Goal: Transaction & Acquisition: Obtain resource

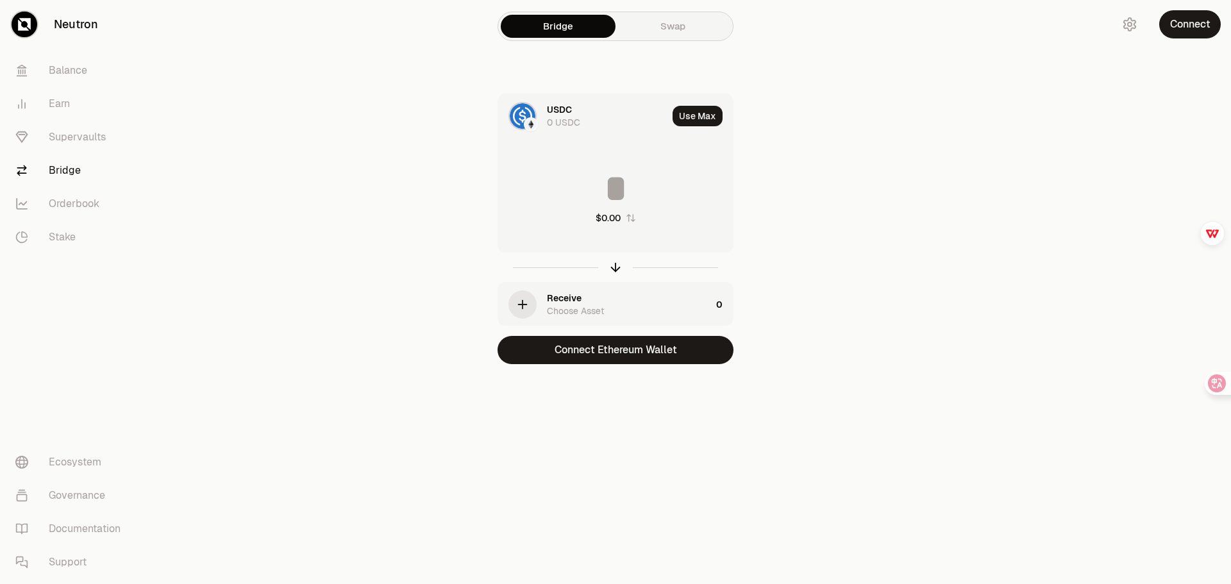
click at [687, 26] on link "Swap" at bounding box center [673, 26] width 115 height 23
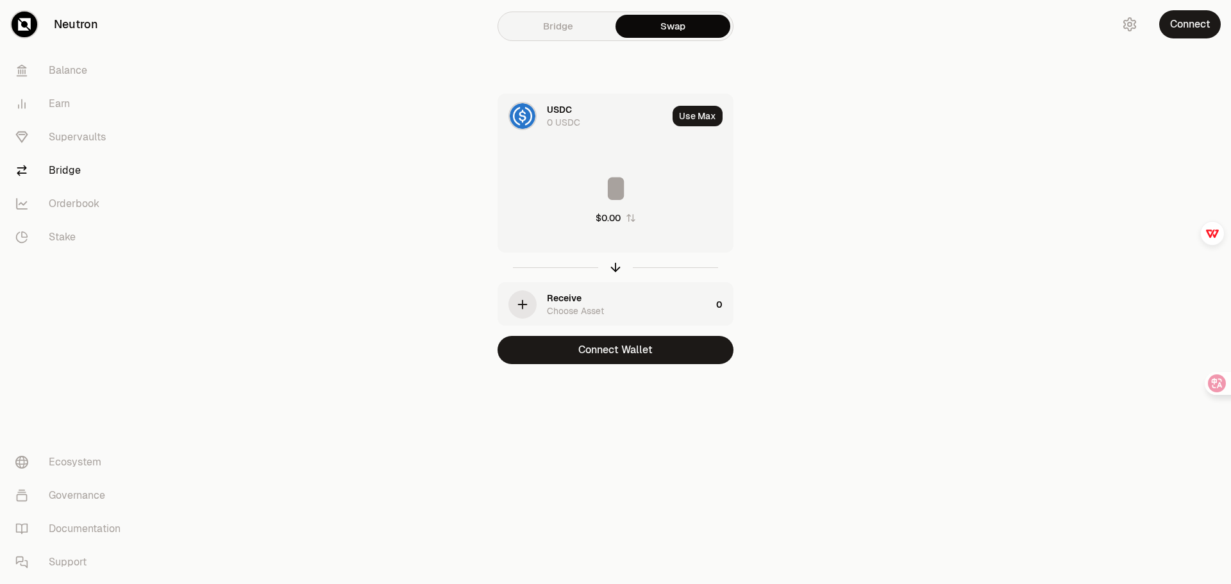
click at [562, 29] on link "Bridge" at bounding box center [558, 26] width 115 height 23
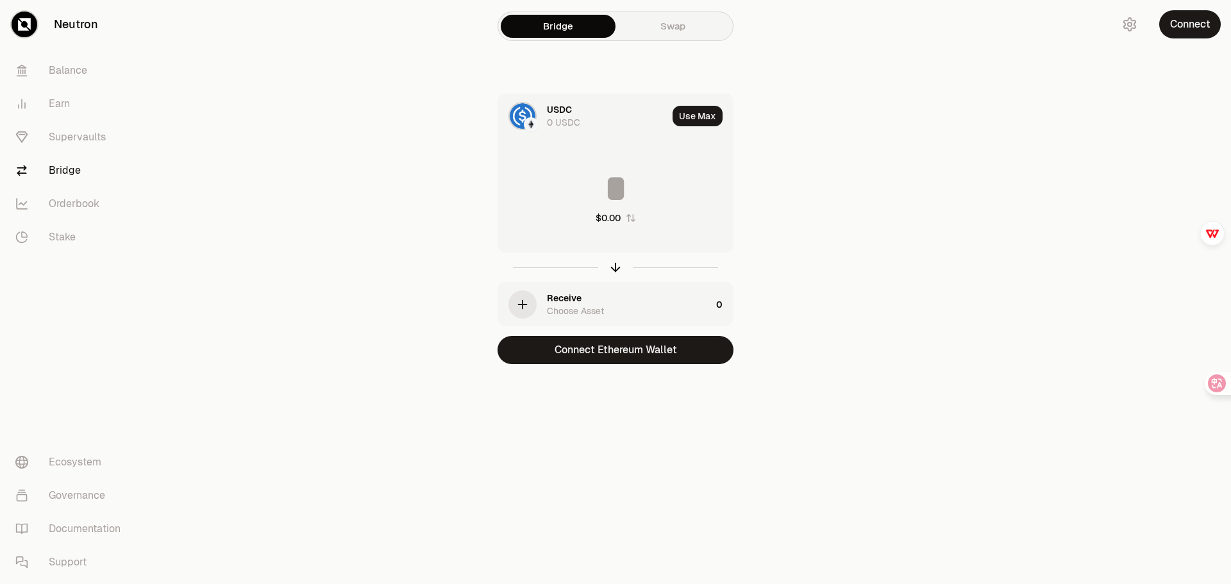
click at [530, 119] on img at bounding box center [531, 125] width 12 height 12
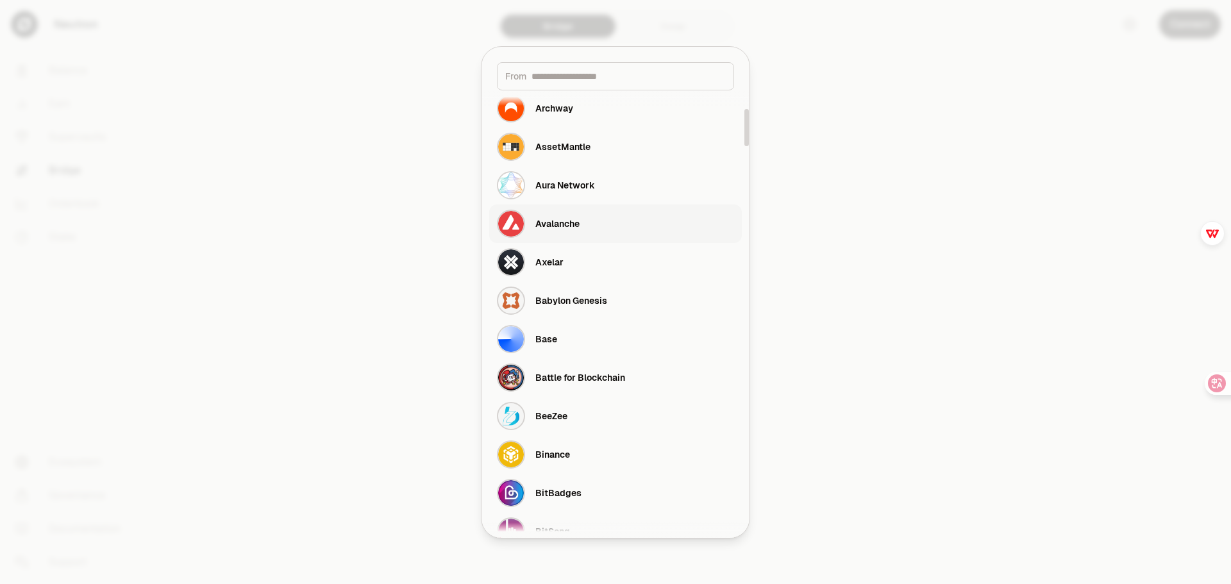
scroll to position [192, 0]
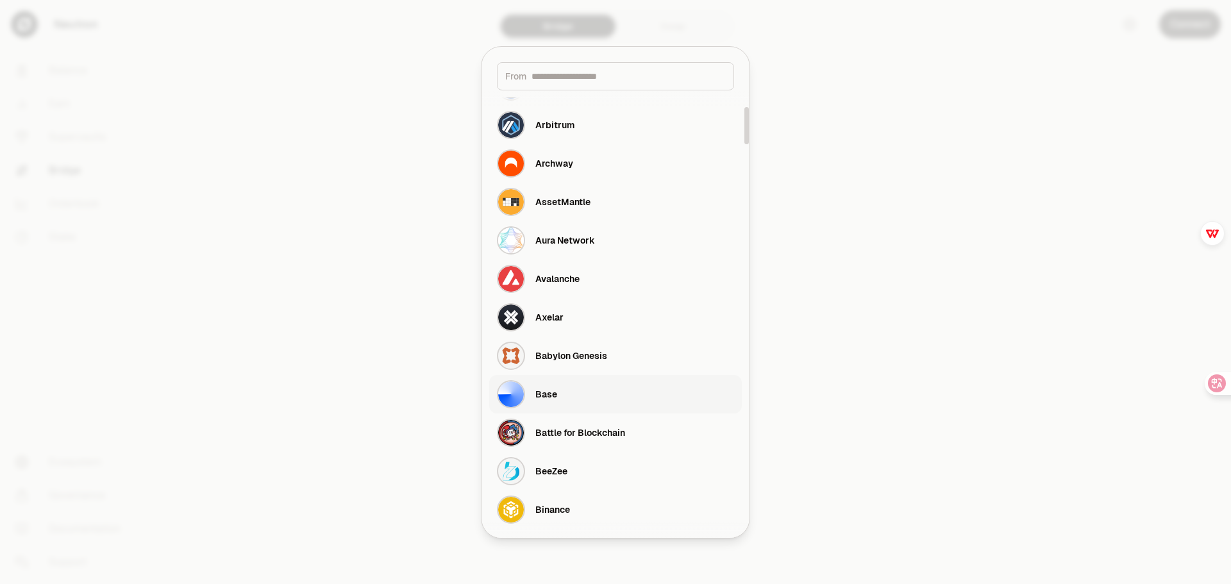
click at [567, 395] on button "Base" at bounding box center [615, 394] width 253 height 38
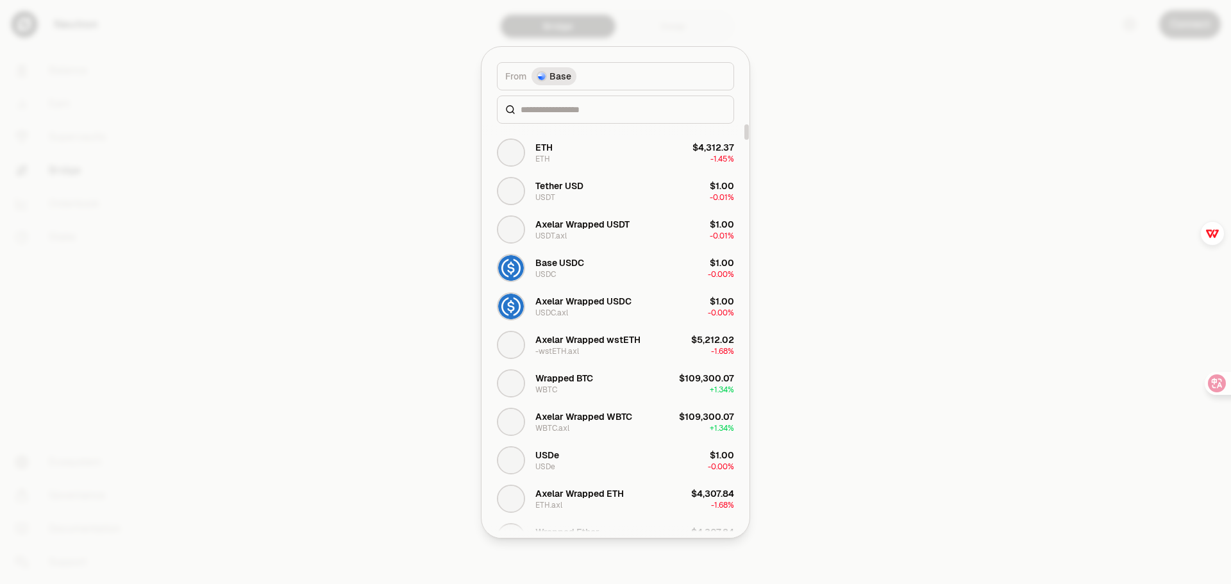
scroll to position [0, 0]
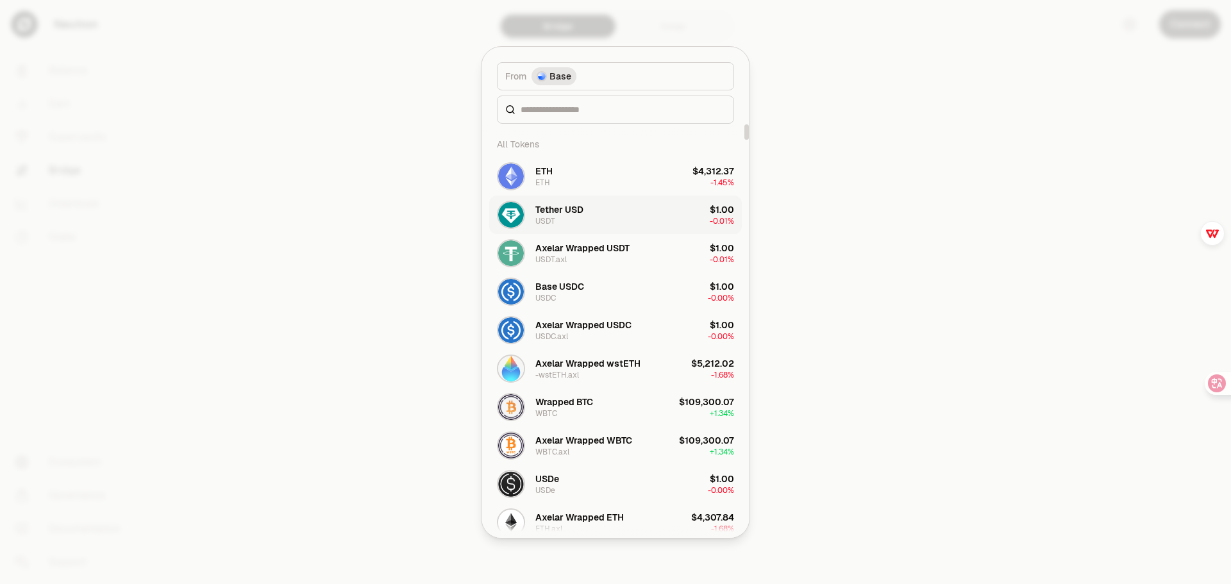
click at [591, 219] on button "Tether USD USDT $1.00 -0.01%" at bounding box center [615, 215] width 253 height 38
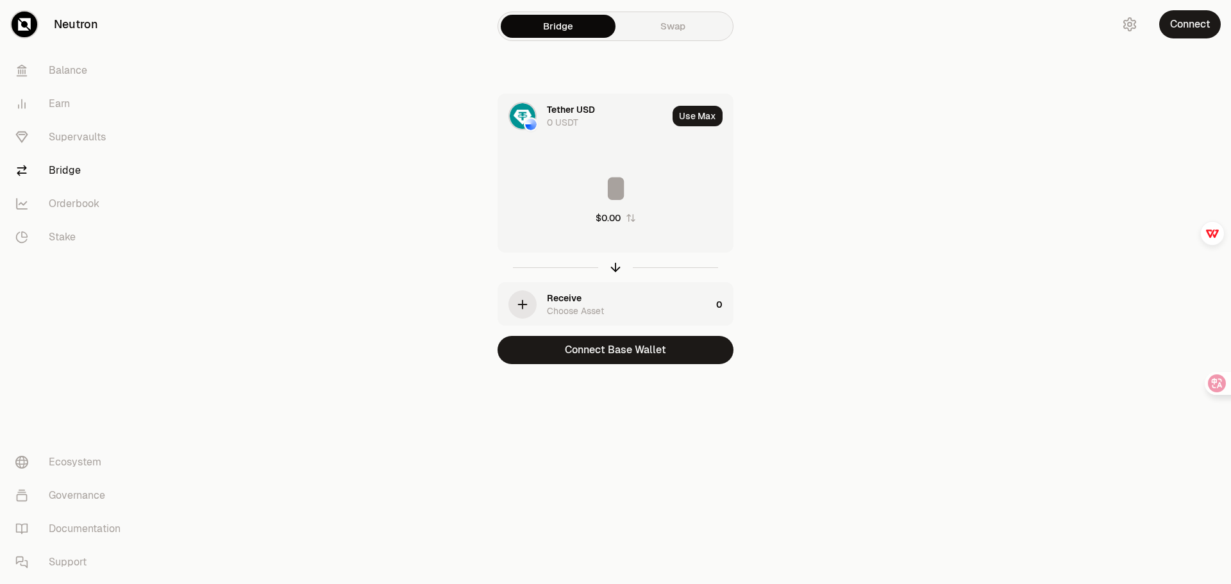
click at [564, 314] on div "Choose Asset" at bounding box center [575, 311] width 57 height 13
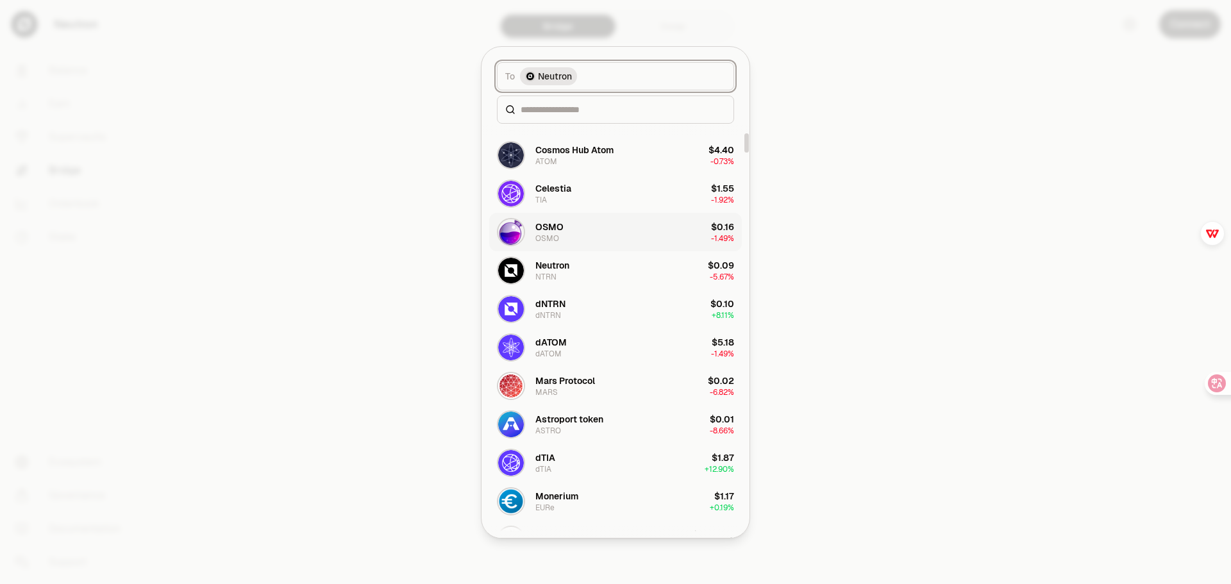
scroll to position [192, 0]
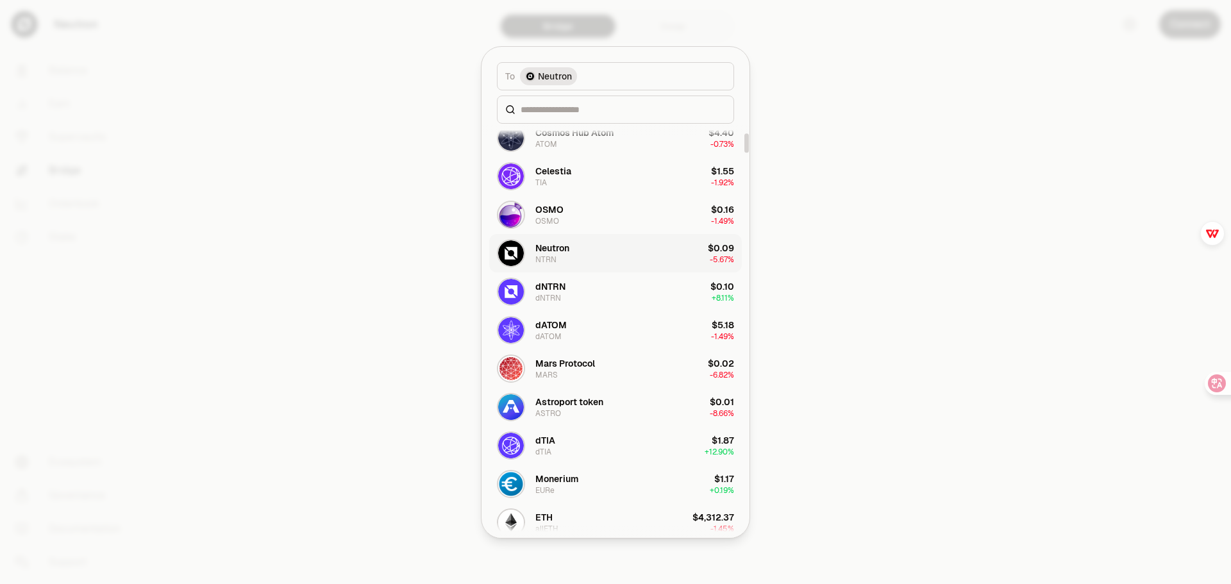
click at [572, 258] on button "Neutron NTRN $0.09 -5.67%" at bounding box center [615, 253] width 253 height 38
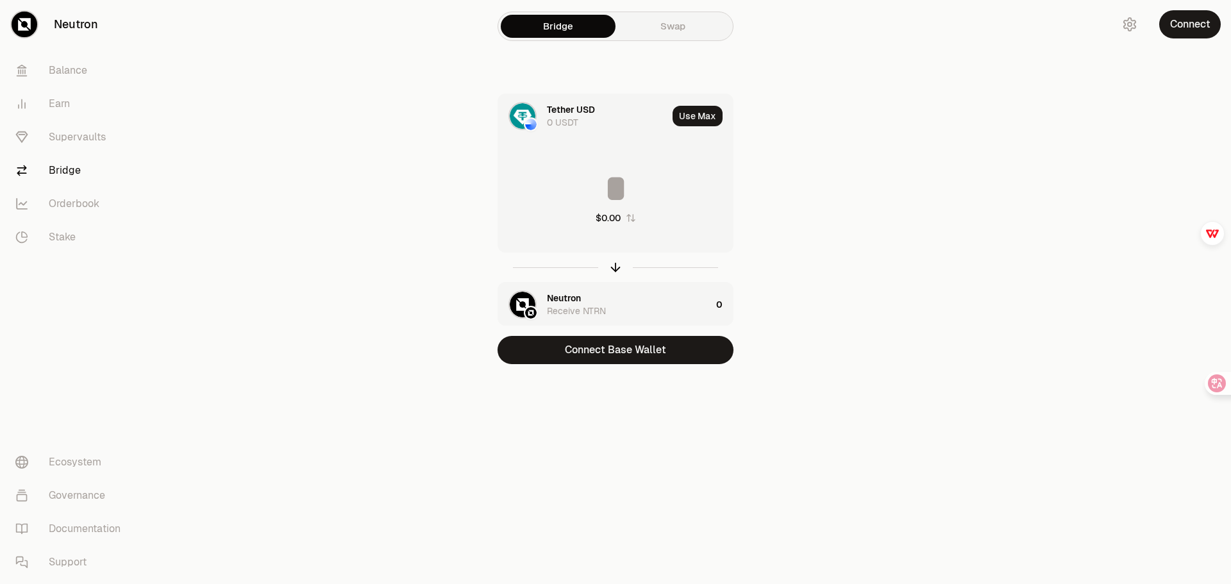
click at [622, 192] on input at bounding box center [615, 188] width 235 height 38
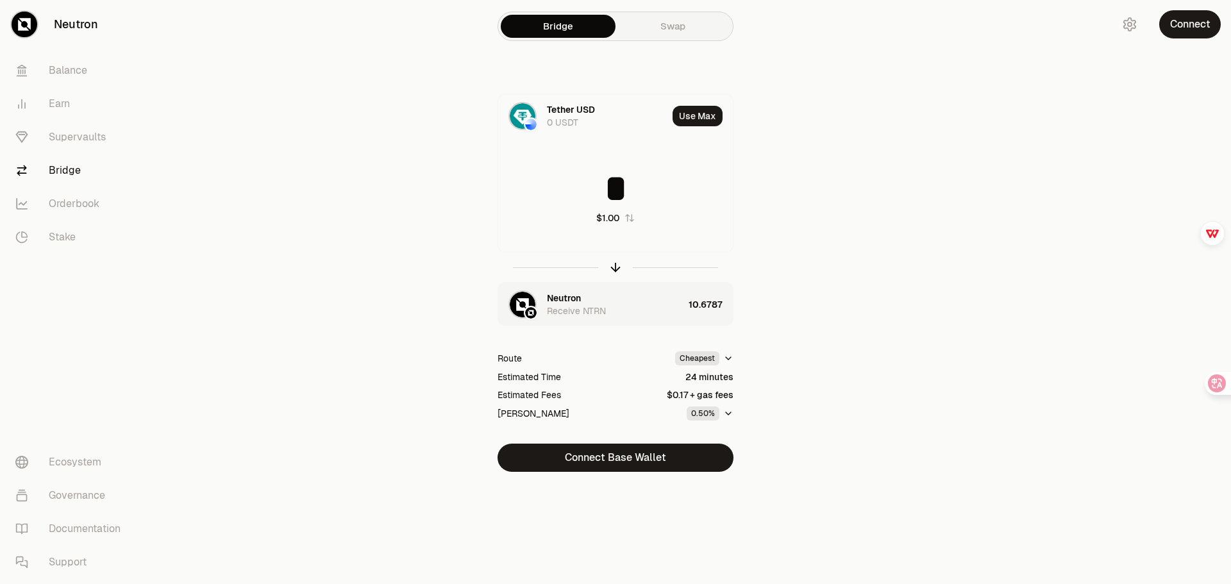
type input "*"
click at [723, 414] on icon "button" at bounding box center [728, 413] width 10 height 10
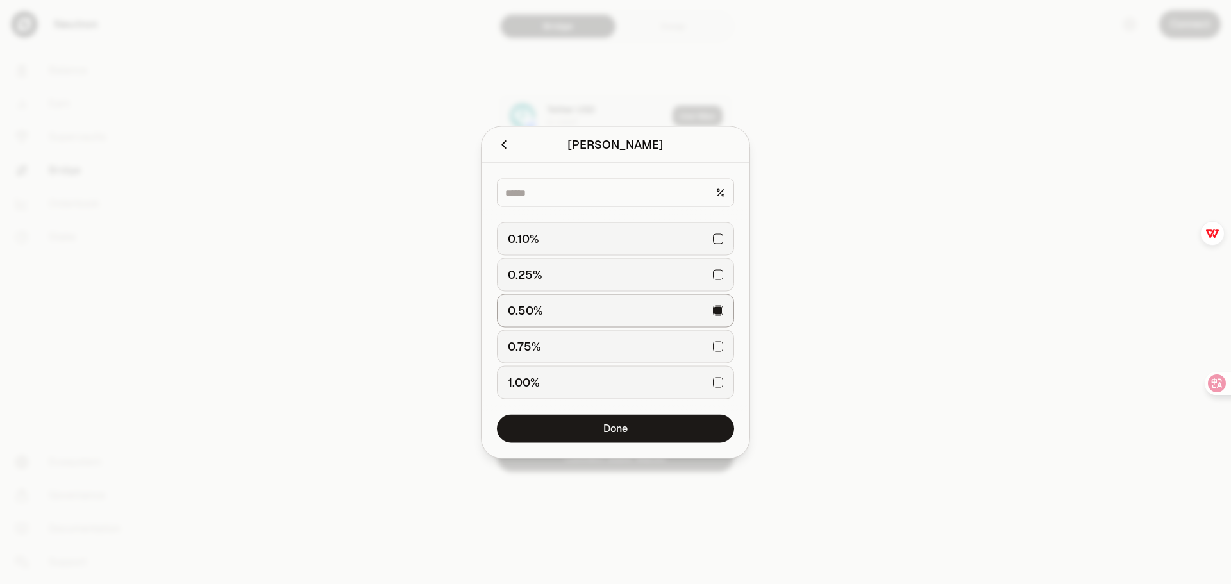
click at [803, 279] on div at bounding box center [615, 292] width 1231 height 584
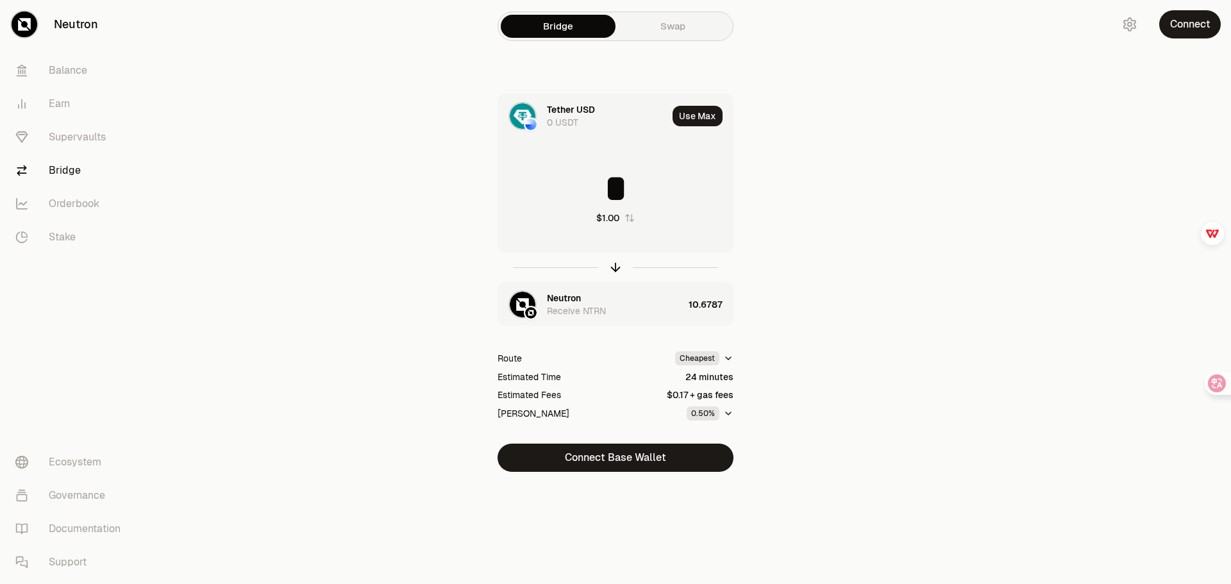
click at [851, 387] on section "Bridge Swap Tether USD 0 USDT Use Max * $1.00 Neutron Receive NTRN 10.6787 Rout…" at bounding box center [615, 261] width 493 height 523
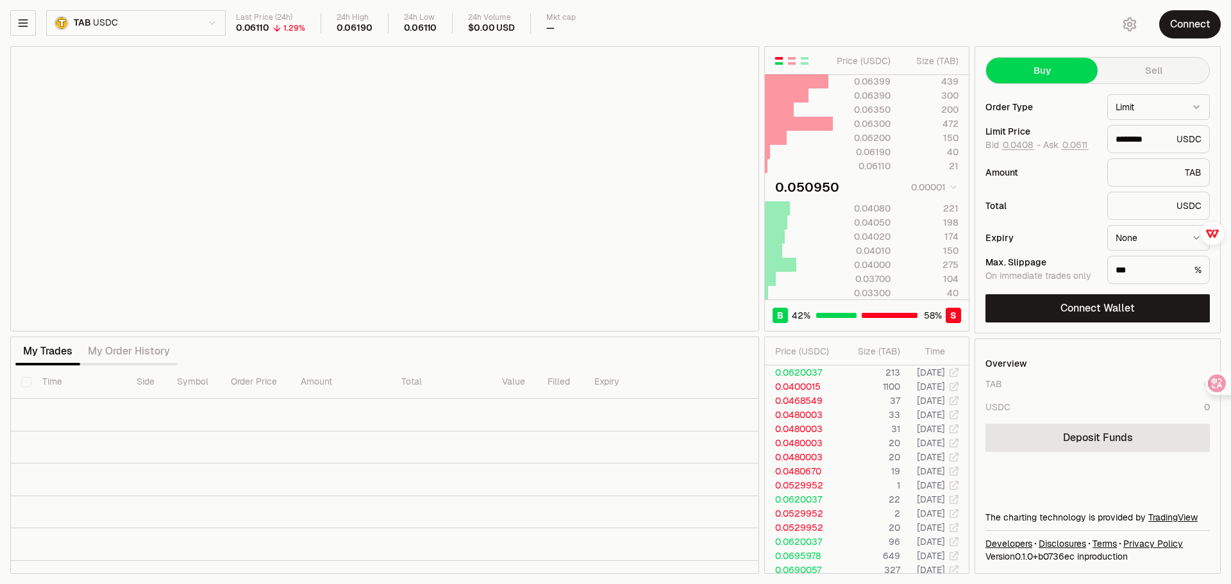
click at [267, 340] on div "My Trades My Order History" at bounding box center [384, 351] width 749 height 28
click at [680, 342] on div "My Trades My Order History" at bounding box center [384, 351] width 749 height 28
